Goal: Information Seeking & Learning: Learn about a topic

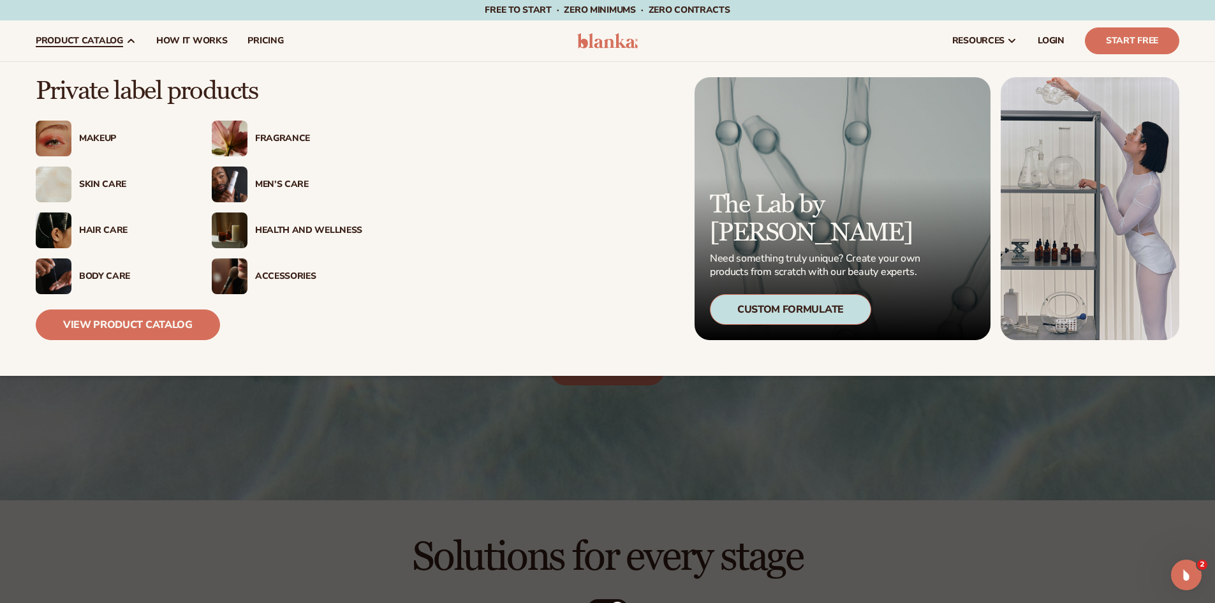
click at [113, 140] on div "Makeup" at bounding box center [132, 138] width 107 height 11
